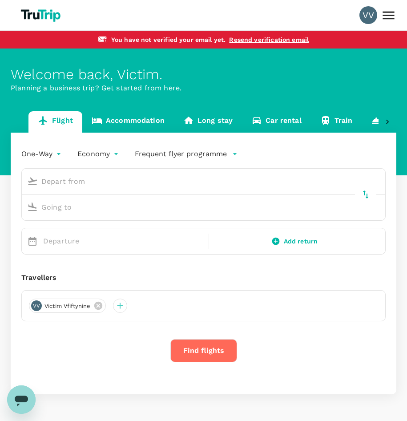
click at [374, 17] on div "VV" at bounding box center [368, 15] width 18 height 18
click at [387, 15] on icon at bounding box center [389, 15] width 12 height 8
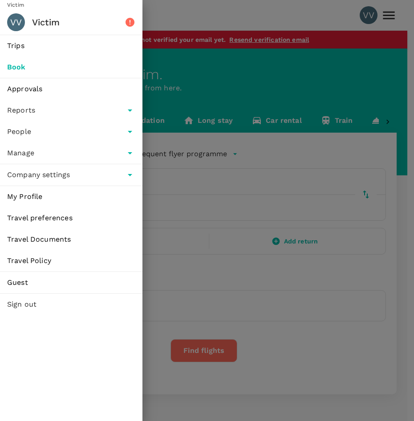
click at [26, 304] on span "Sign out" at bounding box center [71, 304] width 128 height 11
